Goal: Task Accomplishment & Management: Manage account settings

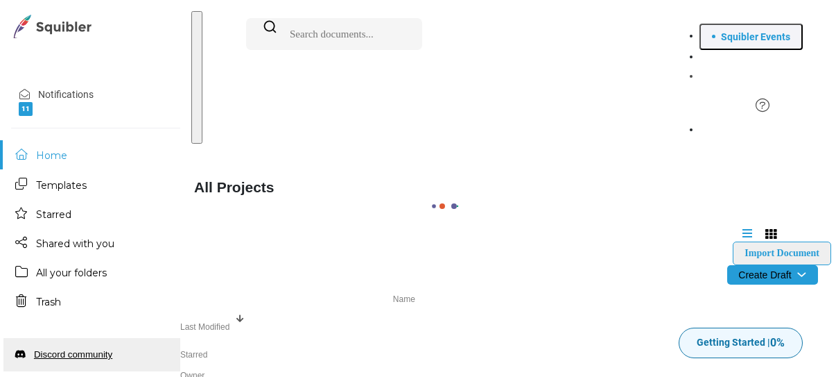
click at [501, 10] on div at bounding box center [418, 188] width 836 height 377
drag, startPoint x: 836, startPoint y: 216, endPoint x: 835, endPoint y: 277, distance: 61.0
click at [835, 277] on div at bounding box center [418, 188] width 836 height 377
drag, startPoint x: 834, startPoint y: 275, endPoint x: 827, endPoint y: 247, distance: 29.3
click at [827, 247] on div at bounding box center [418, 188] width 836 height 377
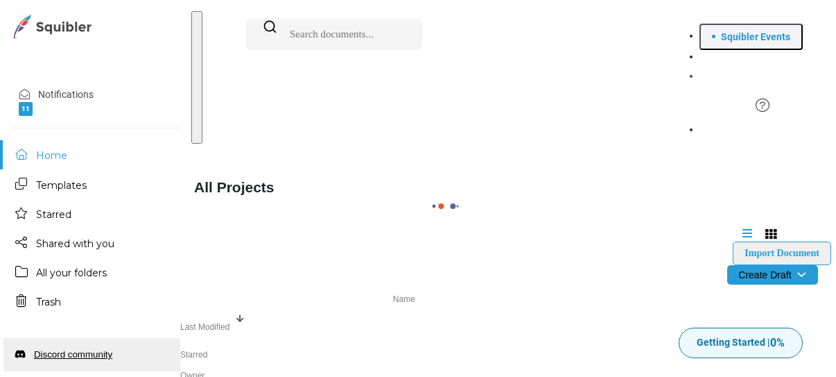
click at [64, 26] on div at bounding box center [418, 188] width 836 height 377
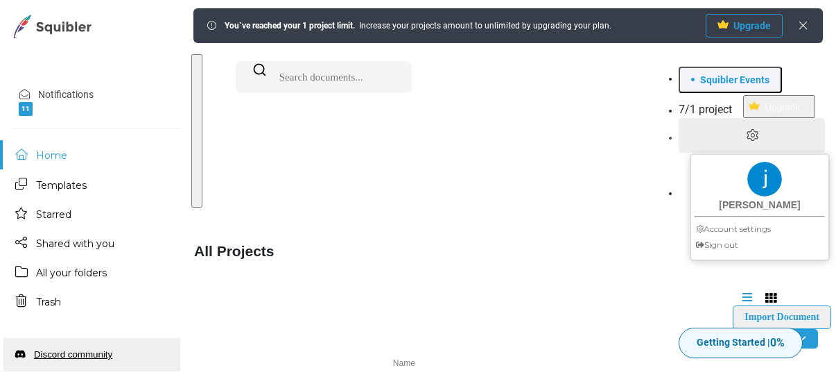
click at [759, 128] on icon at bounding box center [751, 135] width 13 height 14
click at [734, 221] on link "Account settings" at bounding box center [759, 229] width 137 height 16
click at [759, 128] on icon at bounding box center [751, 135] width 13 height 14
click at [738, 221] on link "Account settings" at bounding box center [759, 229] width 137 height 16
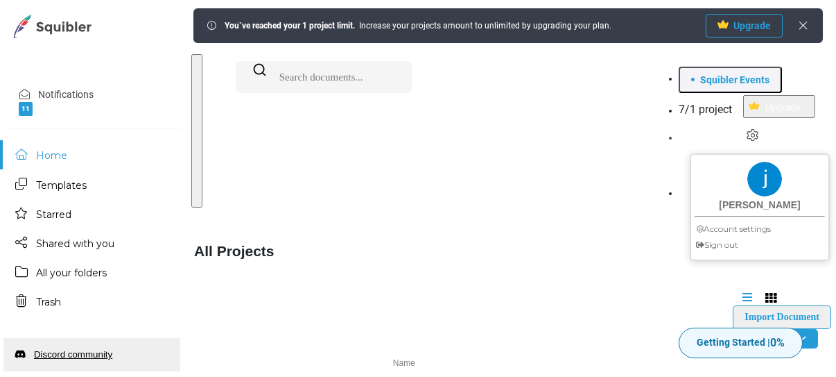
click at [798, 21] on icon at bounding box center [803, 25] width 11 height 11
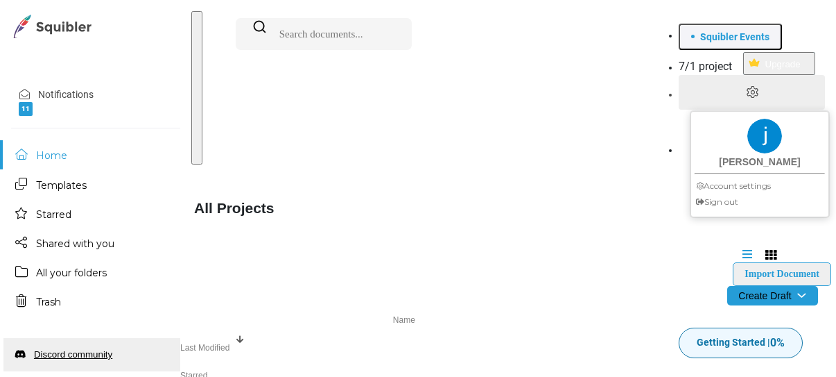
click at [759, 85] on icon at bounding box center [751, 92] width 13 height 14
click at [732, 178] on link "Account settings" at bounding box center [759, 186] width 137 height 16
click at [759, 85] on icon at bounding box center [751, 92] width 13 height 14
click at [755, 119] on div at bounding box center [765, 136] width 35 height 35
click at [757, 155] on div "[PERSON_NAME]" at bounding box center [759, 162] width 137 height 15
